Goal: Navigation & Orientation: Find specific page/section

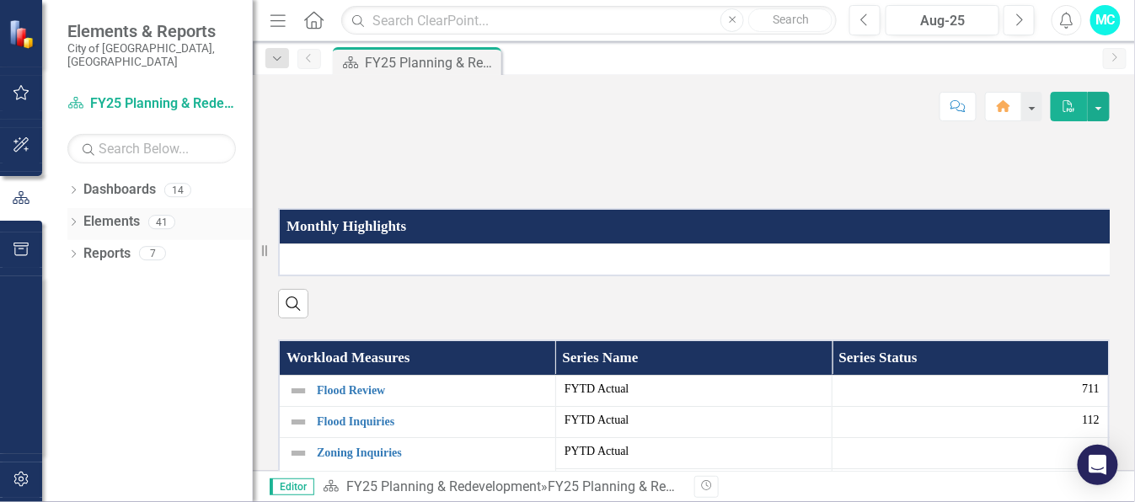
click at [139, 212] on link "Elements" at bounding box center [111, 221] width 56 height 19
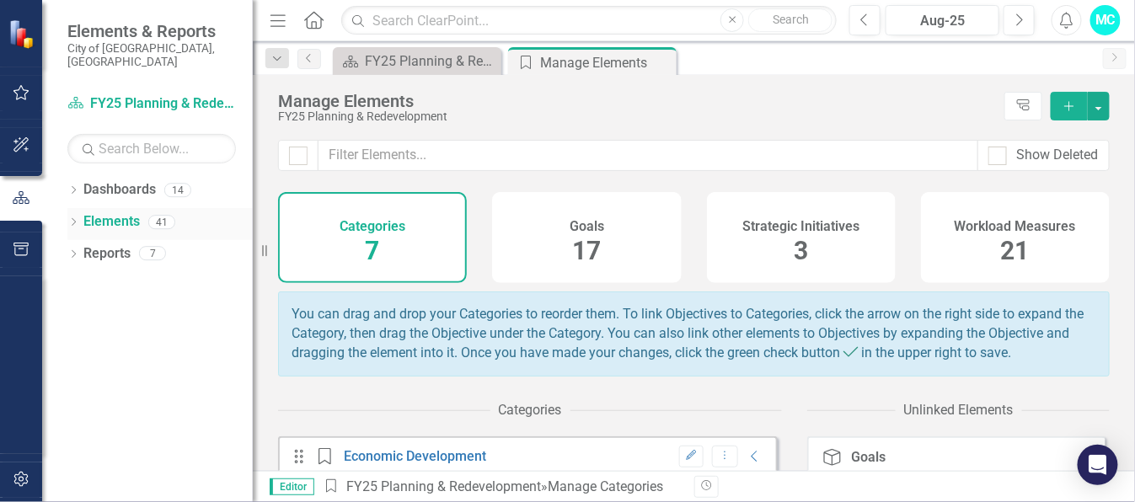
click at [105, 212] on link "Elements" at bounding box center [111, 221] width 56 height 19
click at [79, 219] on icon "Dropdown" at bounding box center [73, 223] width 12 height 9
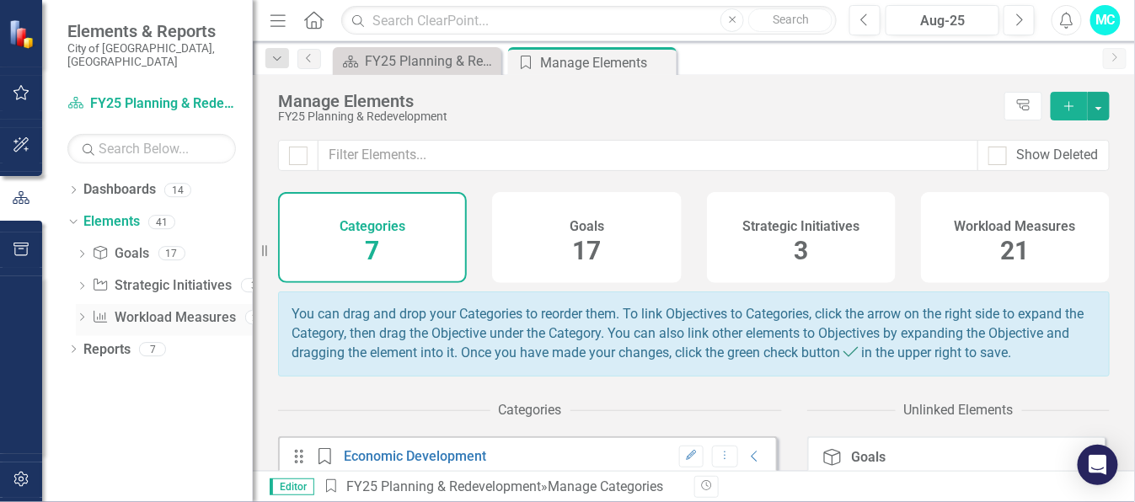
click at [77, 314] on icon "Dropdown" at bounding box center [82, 318] width 12 height 9
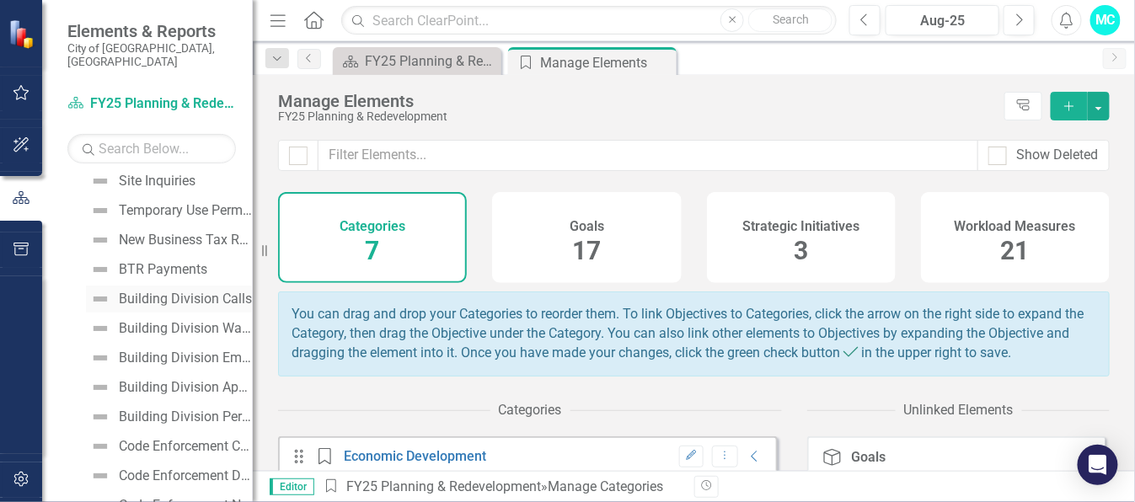
scroll to position [469, 0]
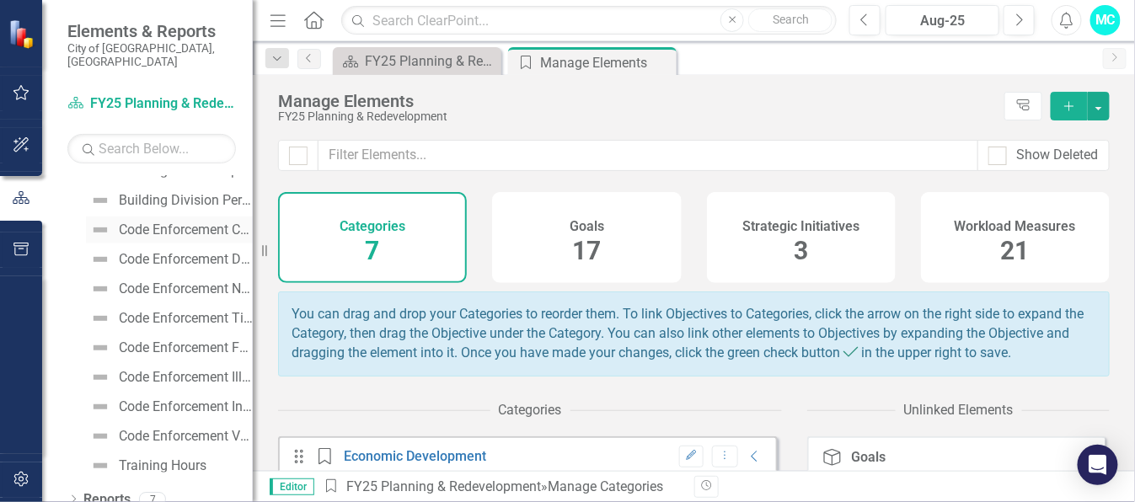
click at [179, 222] on div "Code Enforcement Complaints" at bounding box center [186, 229] width 134 height 15
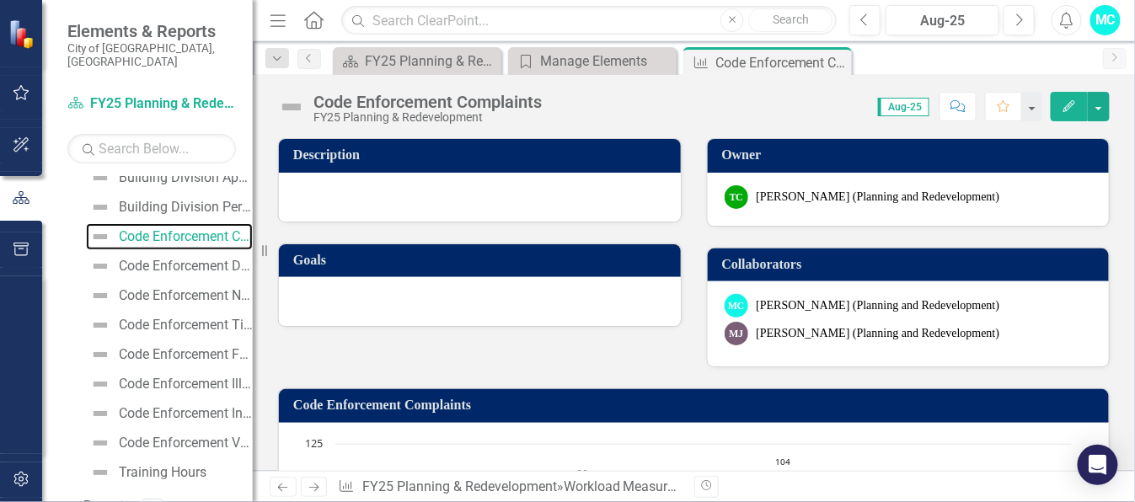
scroll to position [469, 0]
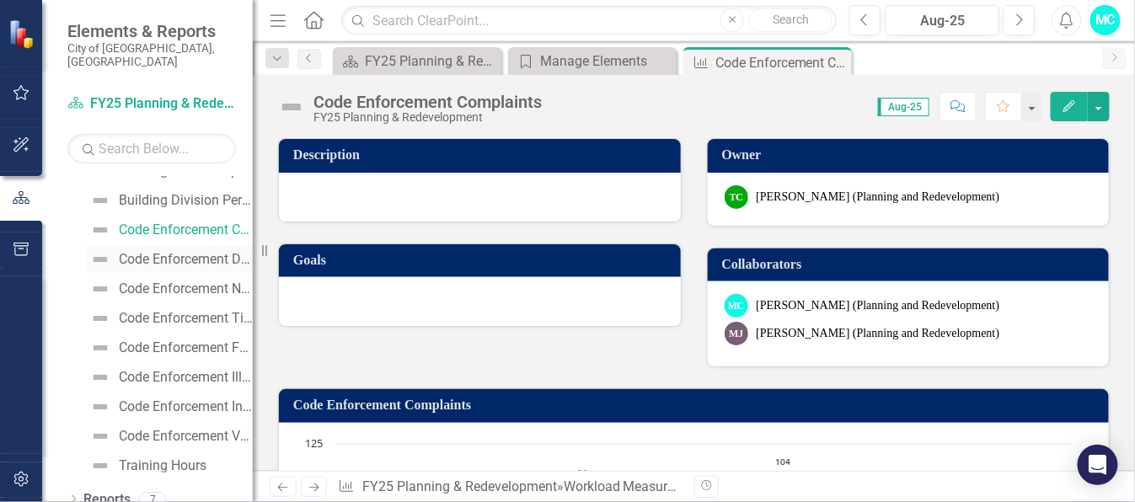
click at [177, 252] on div "Code Enforcement Door Hangers/Warning Notices" at bounding box center [186, 259] width 134 height 15
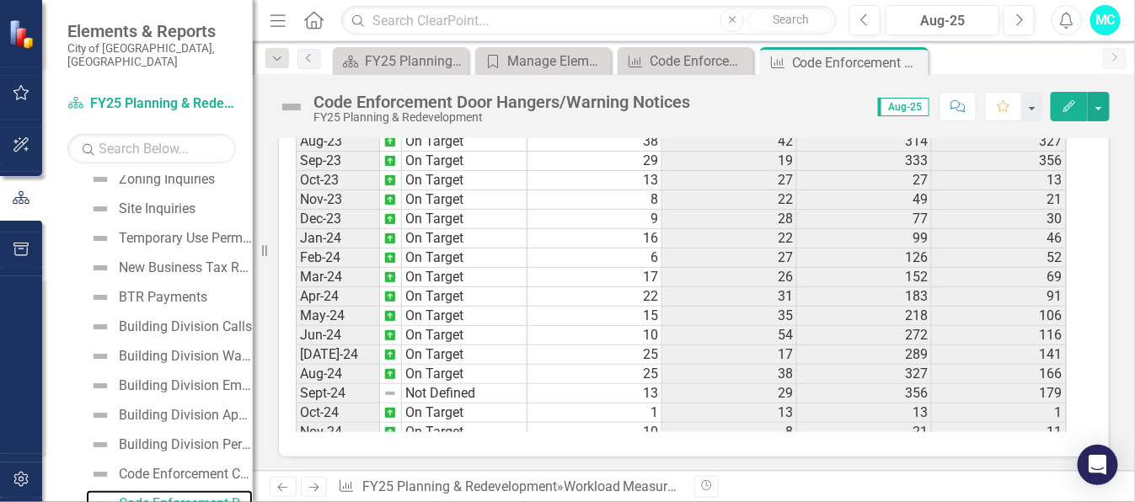
scroll to position [562, 0]
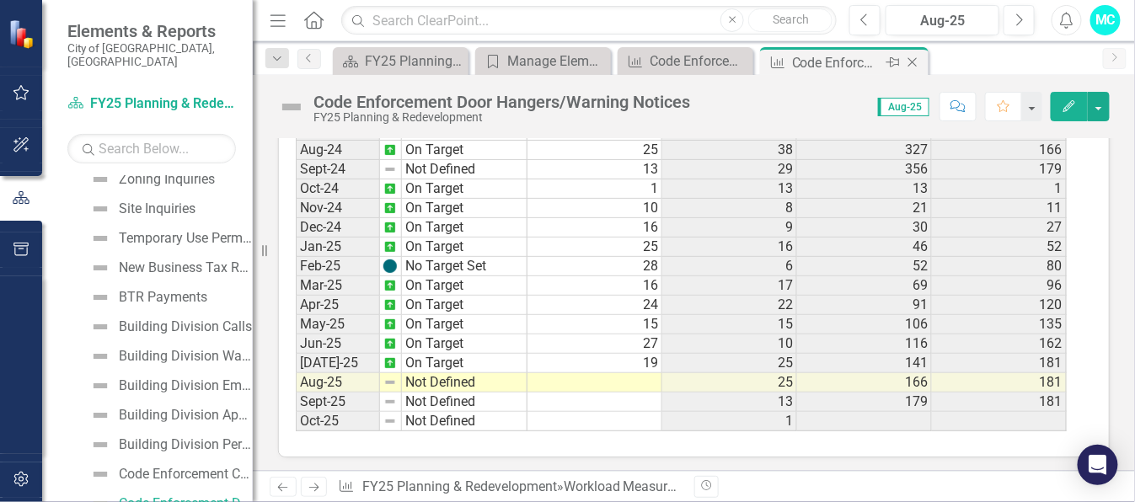
click at [914, 60] on icon at bounding box center [912, 62] width 9 height 9
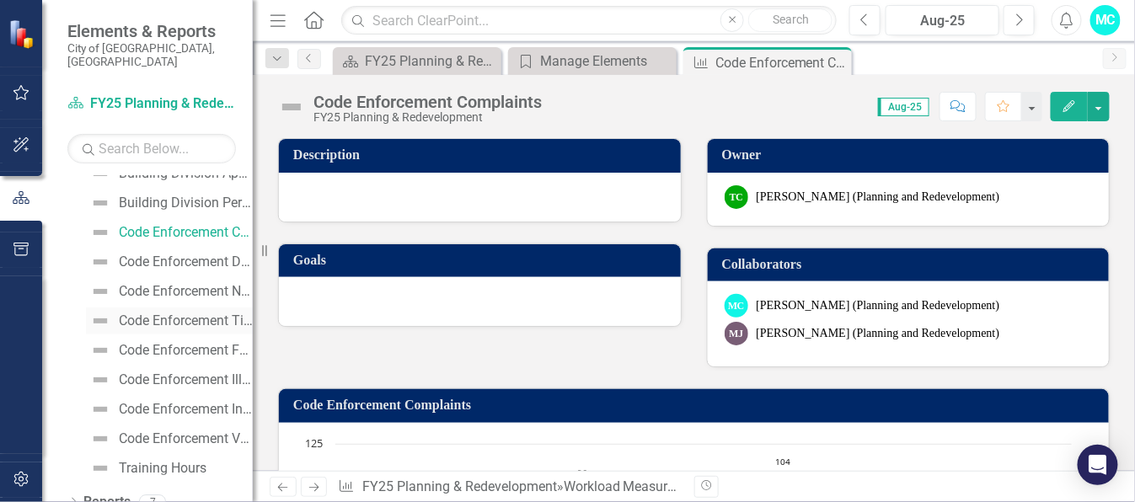
scroll to position [469, 0]
click at [175, 280] on link "Code Enforcement Notice of Violations" at bounding box center [169, 288] width 167 height 27
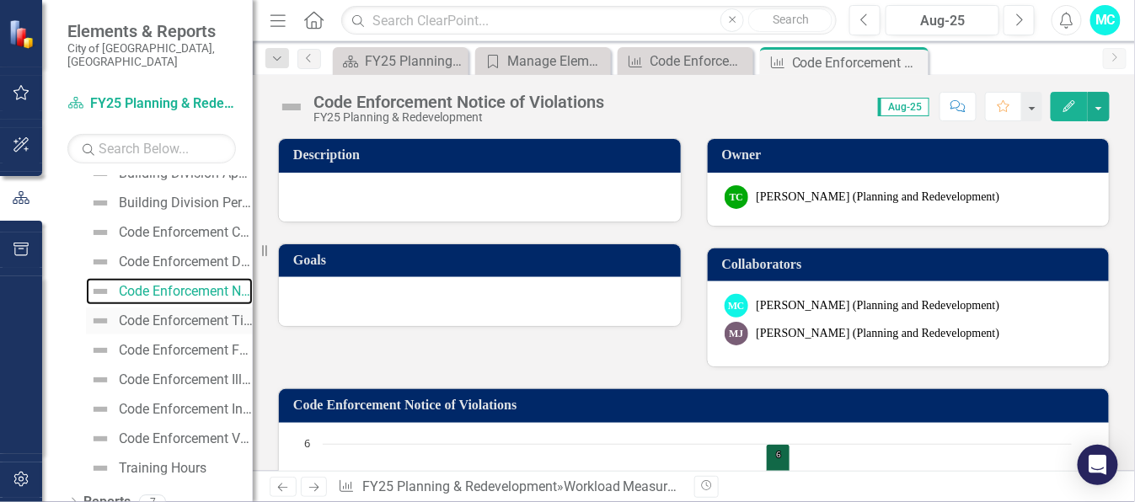
scroll to position [469, 0]
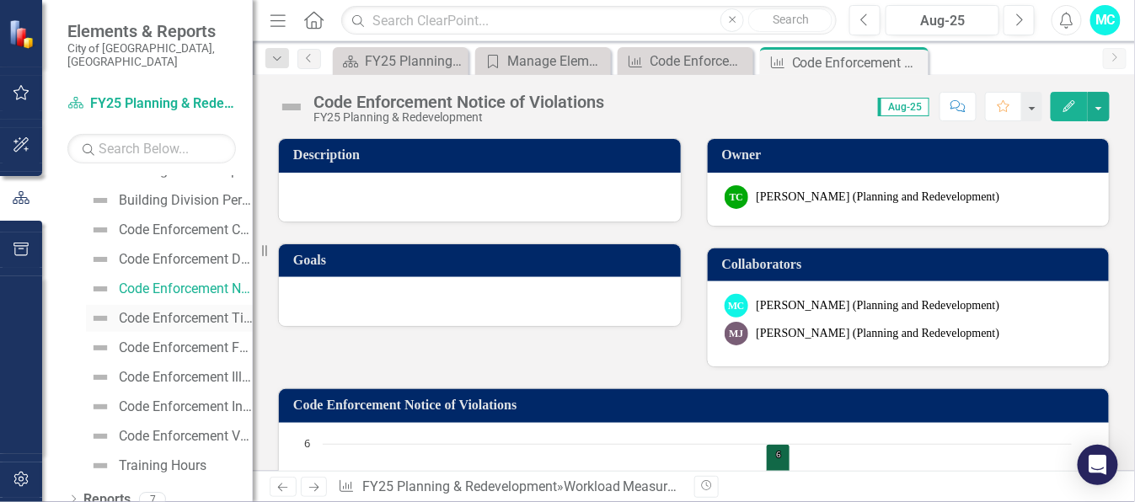
click at [177, 311] on div "Code Enforcement Title Searches" at bounding box center [186, 318] width 134 height 15
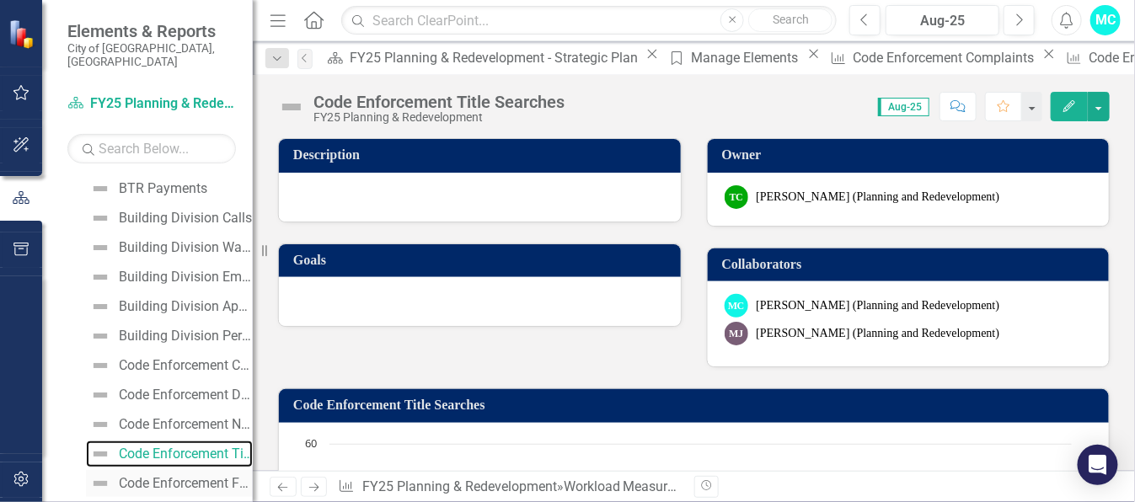
scroll to position [469, 0]
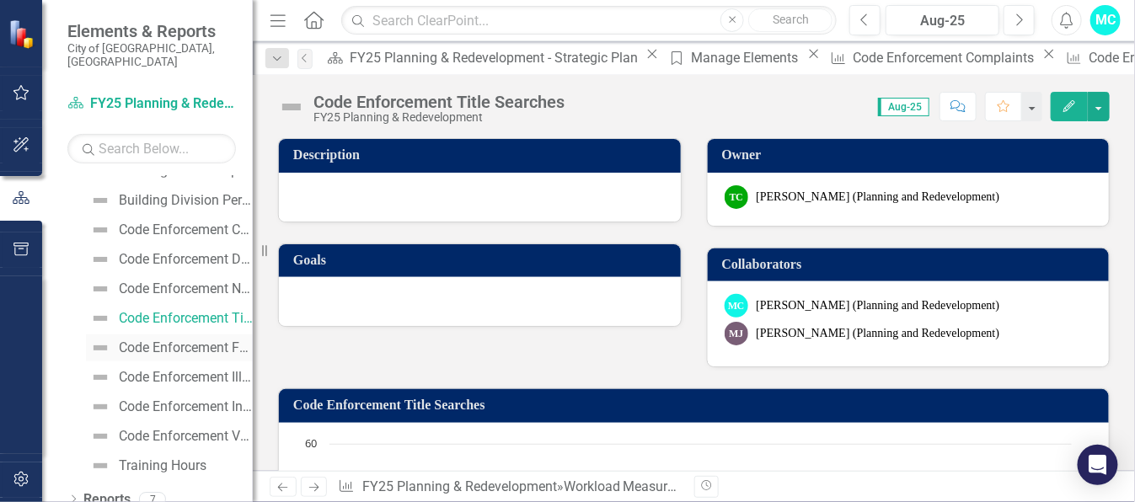
click at [184, 340] on div "Code Enforcement Fence, Driveway and Landscape Inspections" at bounding box center [186, 347] width 134 height 15
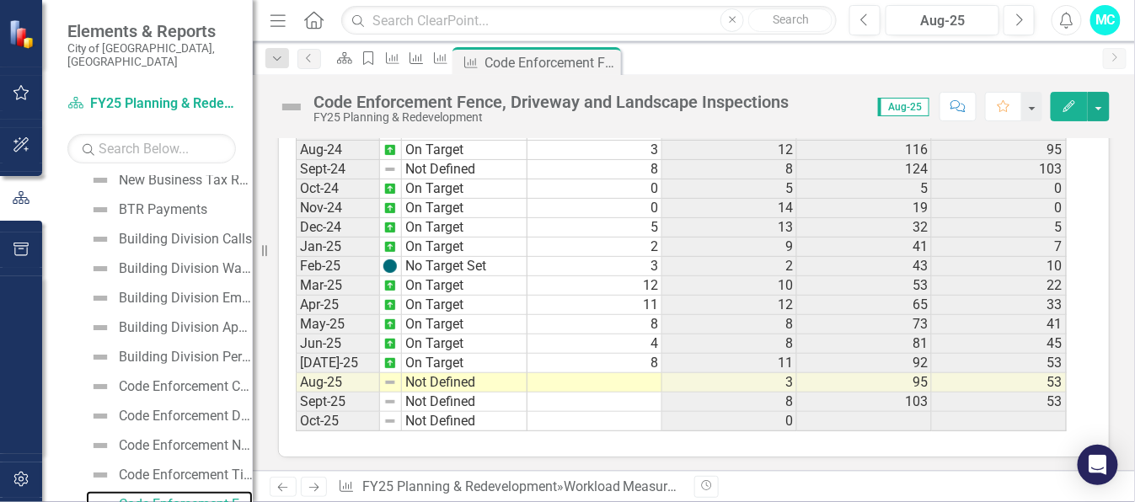
scroll to position [469, 0]
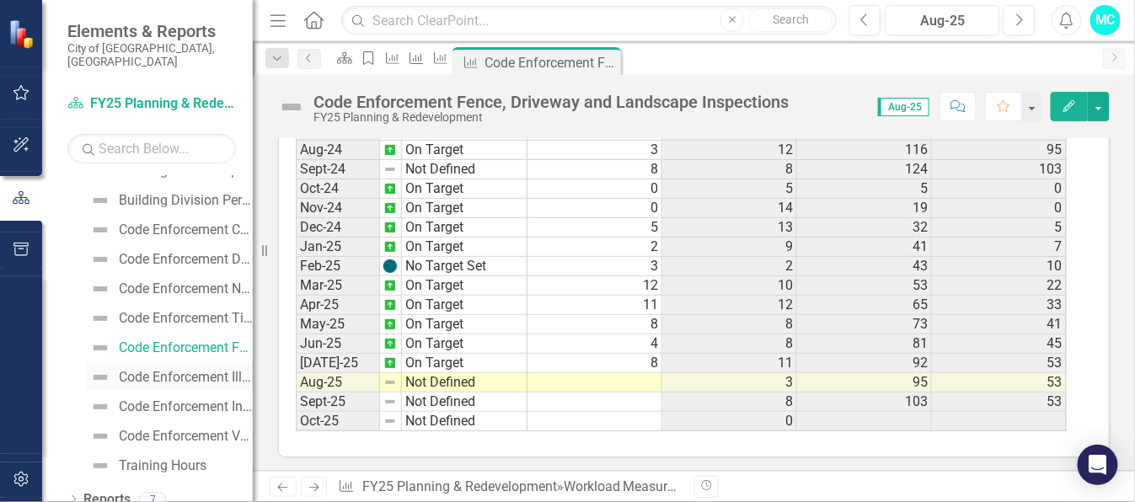
click at [174, 370] on div "Code Enforcement Illegal Signs Removed" at bounding box center [186, 377] width 134 height 15
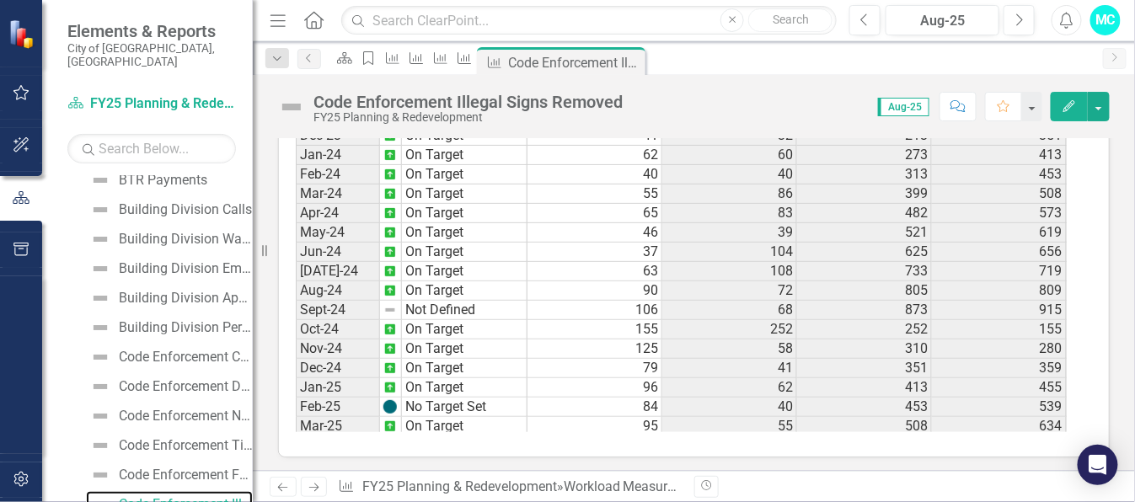
scroll to position [562, 0]
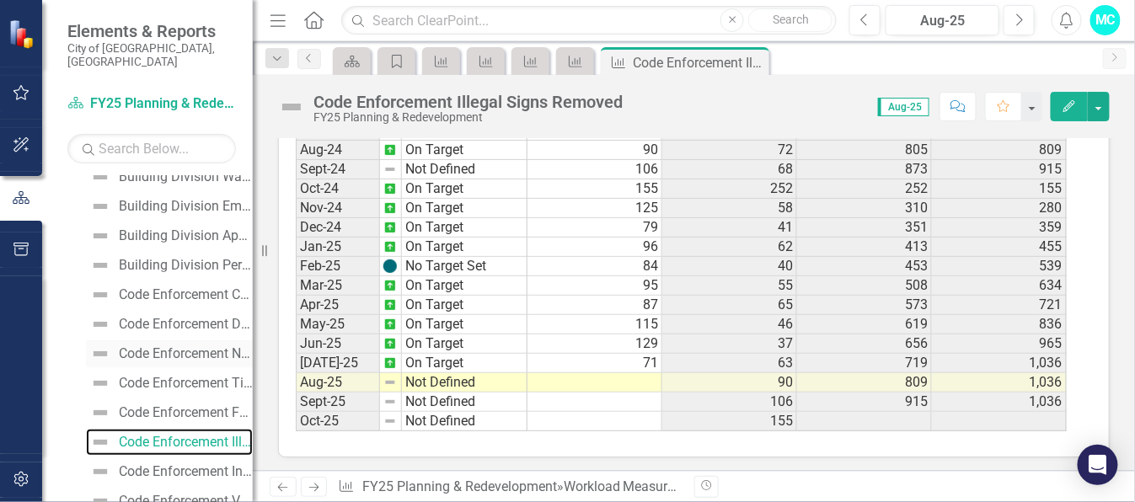
scroll to position [469, 0]
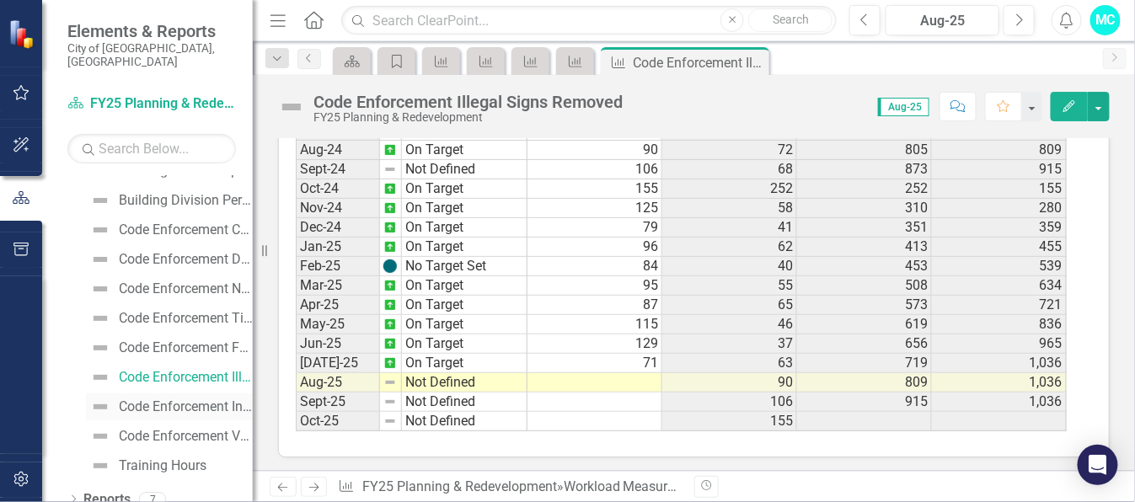
click at [190, 399] on div "Code Enforcement Inoperable Vehicles" at bounding box center [186, 406] width 134 height 15
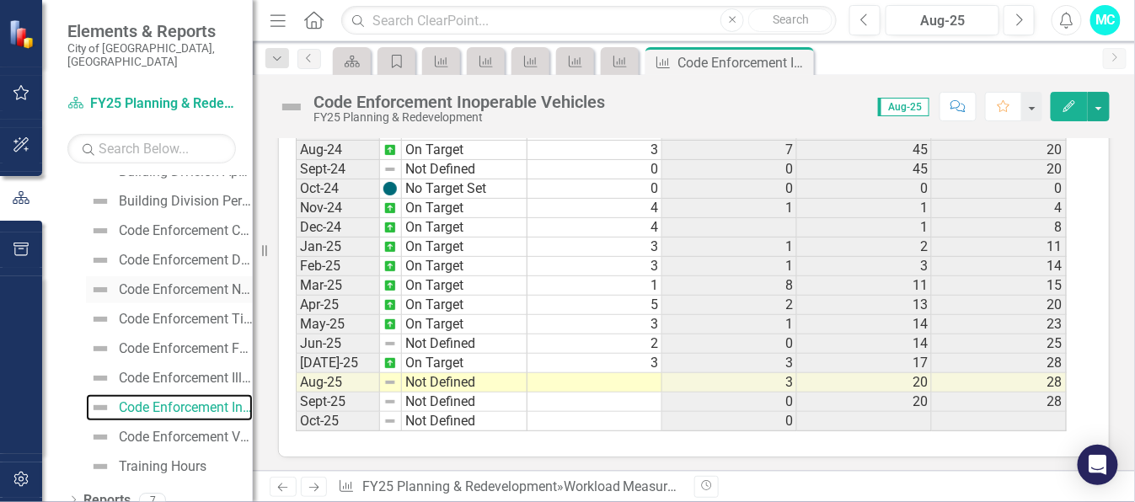
scroll to position [469, 0]
click at [200, 429] on div "Code Enforcement Voluntary Compliance" at bounding box center [186, 436] width 134 height 15
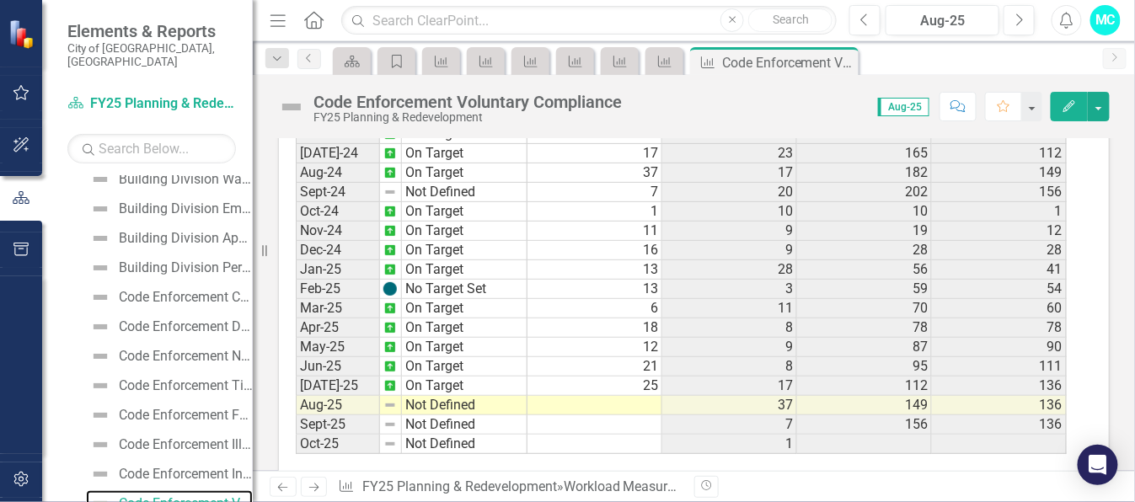
scroll to position [750, 0]
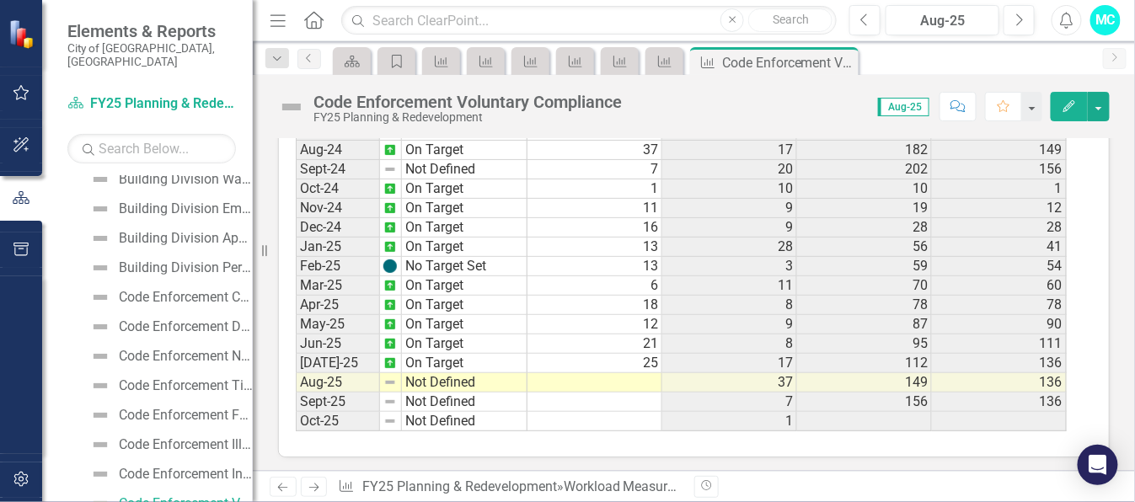
click at [1104, 19] on div "MC" at bounding box center [1105, 20] width 30 height 30
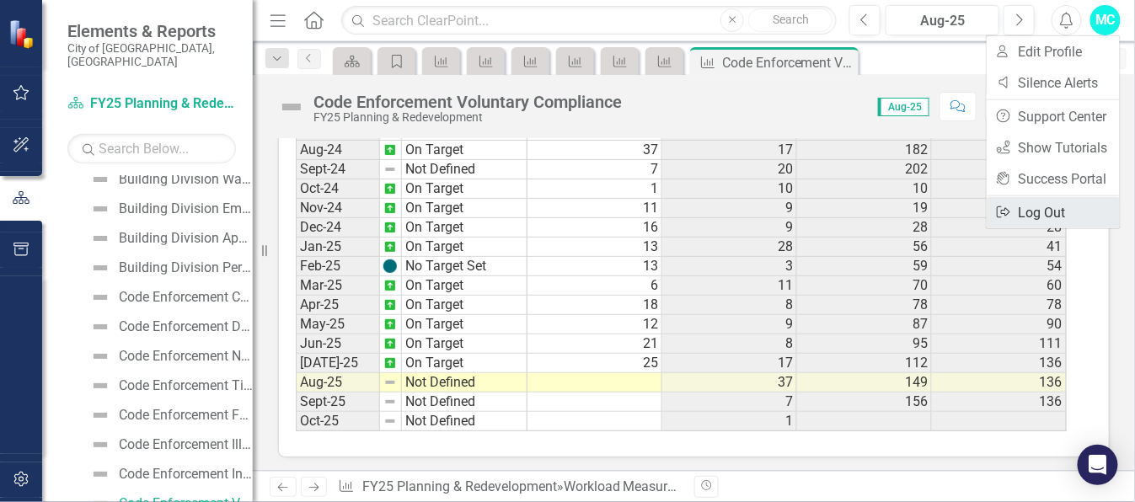
click at [1050, 211] on link "Logout Log Out" at bounding box center [1052, 212] width 133 height 31
